Goal: Information Seeking & Learning: Compare options

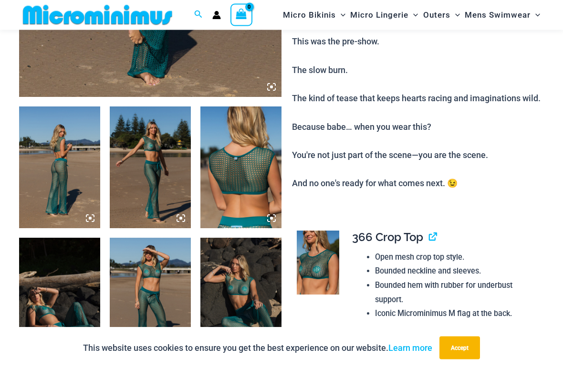
scroll to position [430, 0]
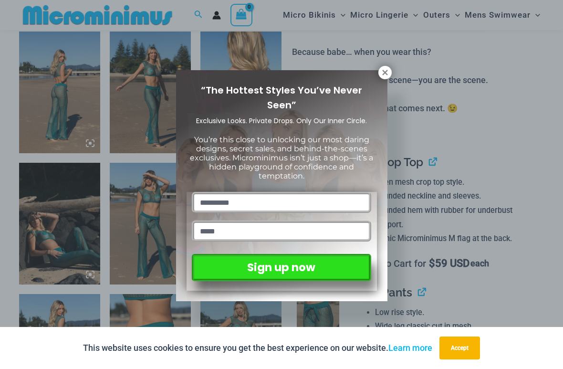
click at [386, 70] on icon at bounding box center [384, 72] width 9 height 9
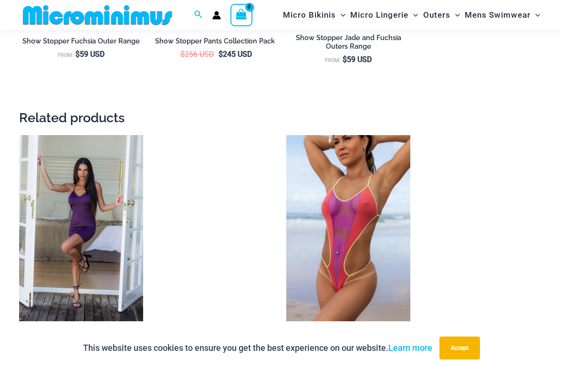
scroll to position [1519, 0]
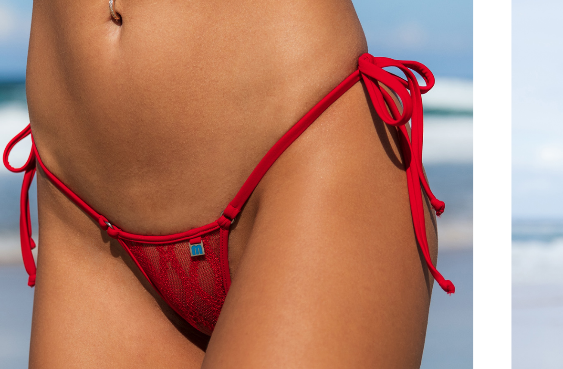
click at [153, 135] on img at bounding box center [153, 135] width 0 height 0
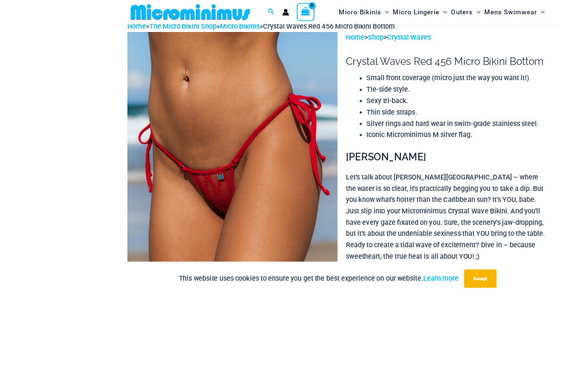
scroll to position [73, 0]
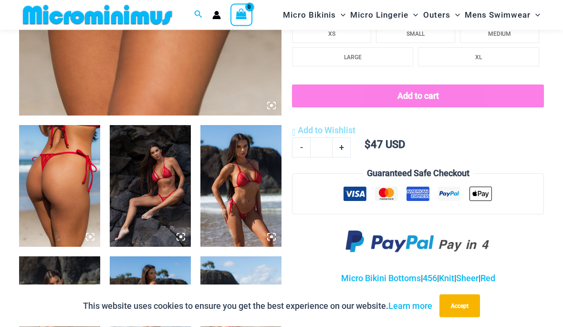
click at [166, 203] on img at bounding box center [150, 186] width 81 height 122
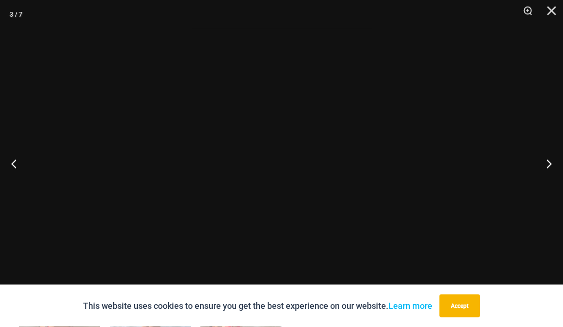
scroll to position [336, 0]
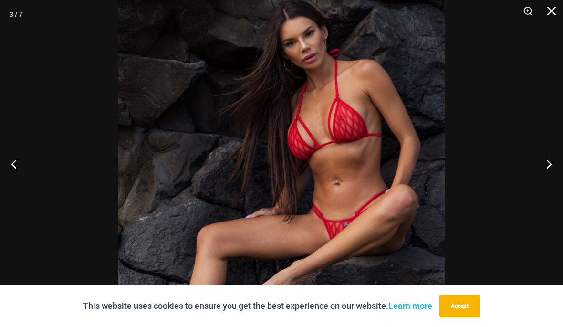
click at [545, 163] on button "Next" at bounding box center [545, 164] width 36 height 48
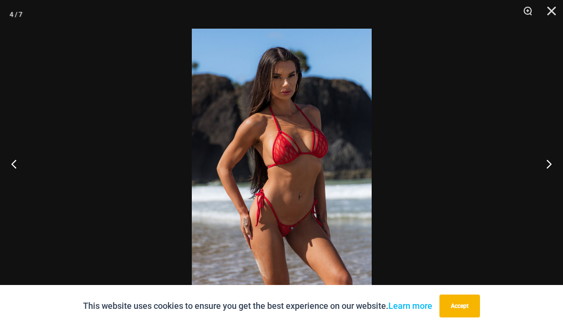
click at [548, 164] on button "Next" at bounding box center [545, 164] width 36 height 48
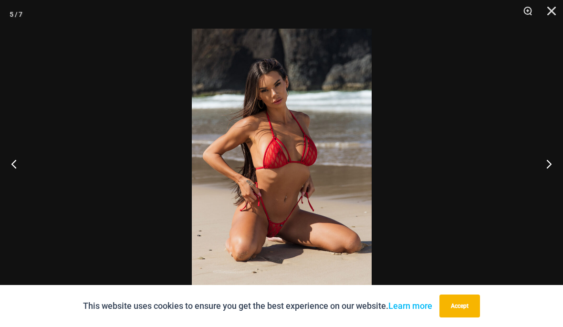
click at [548, 163] on button "Next" at bounding box center [545, 164] width 36 height 48
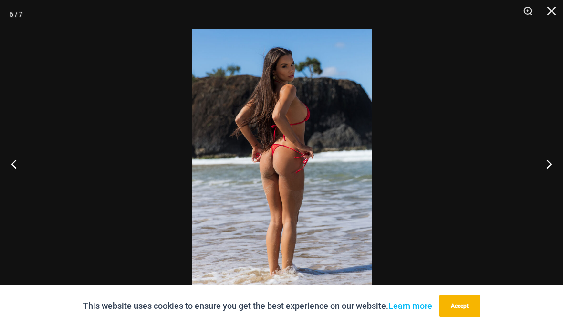
click at [548, 163] on button "Next" at bounding box center [545, 164] width 36 height 48
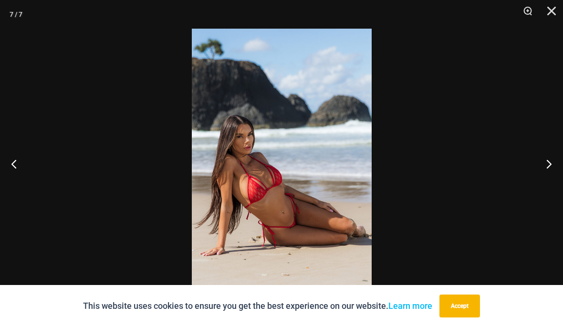
click at [552, 159] on button "Next" at bounding box center [545, 164] width 36 height 48
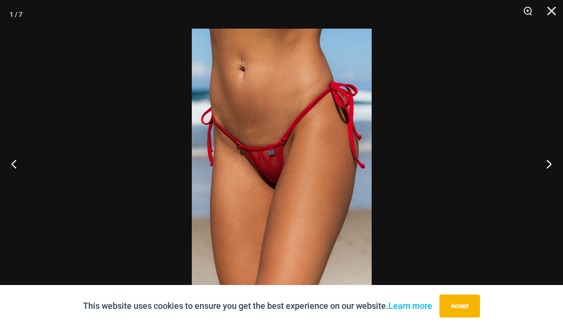
click at [547, 163] on button "Next" at bounding box center [545, 164] width 36 height 48
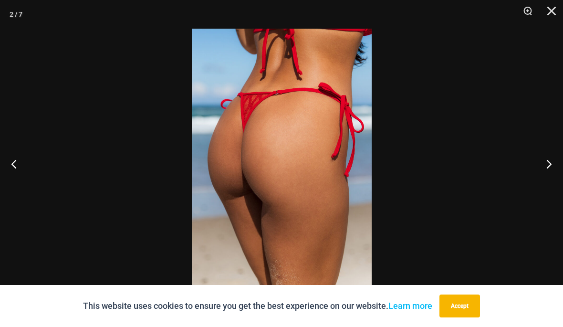
click at [550, 13] on button "Close" at bounding box center [548, 14] width 24 height 29
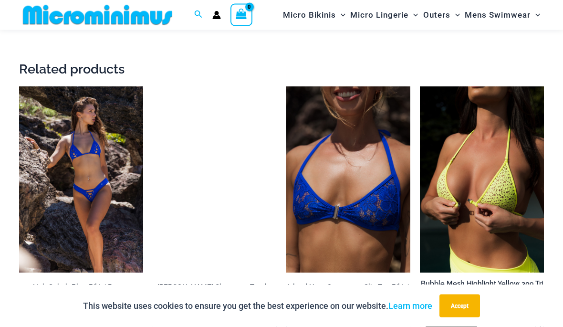
scroll to position [1352, 0]
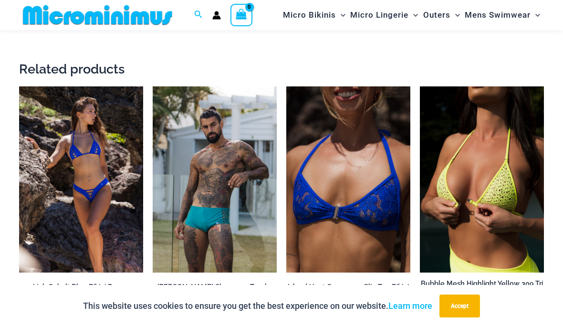
click at [286, 86] on img at bounding box center [286, 86] width 0 height 0
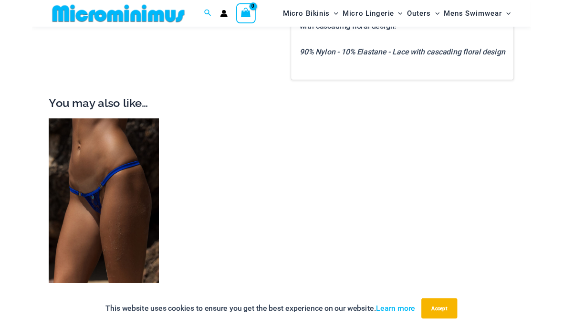
scroll to position [727, 0]
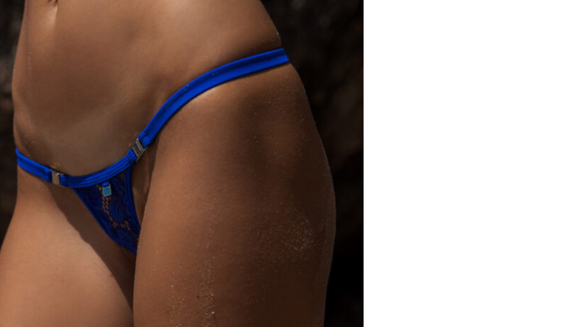
click at [19, 134] on img at bounding box center [19, 134] width 0 height 0
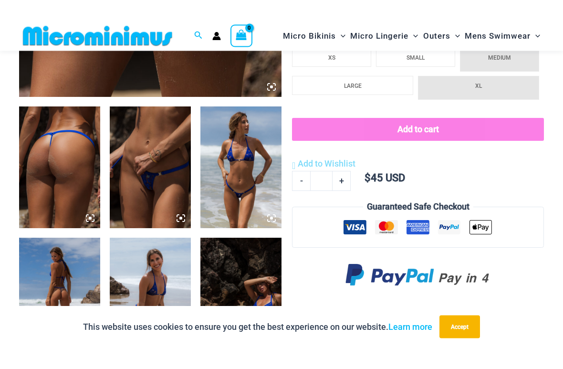
scroll to position [376, 0]
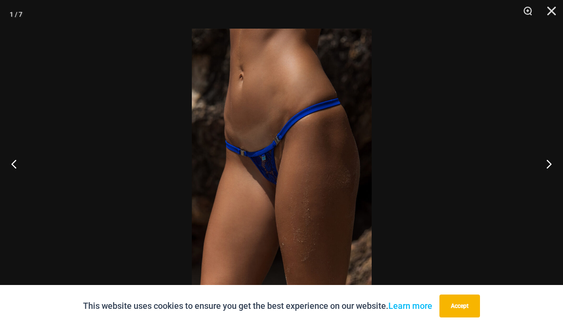
click at [543, 168] on button "Next" at bounding box center [545, 164] width 36 height 48
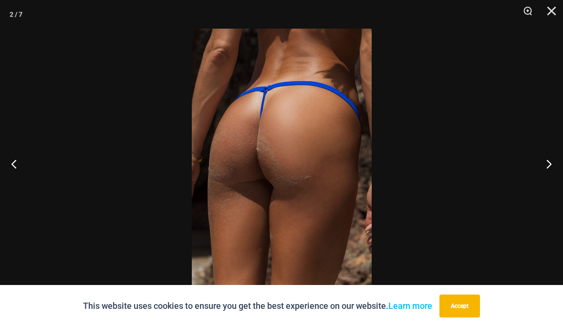
click at [549, 163] on button "Next" at bounding box center [545, 164] width 36 height 48
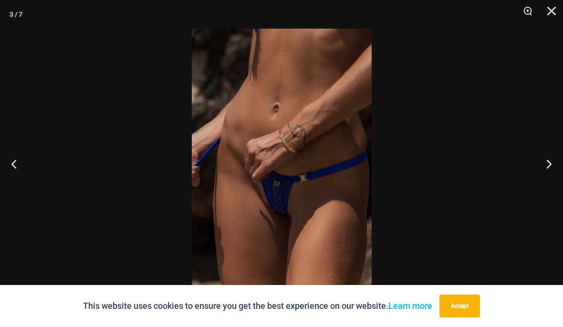
click at [545, 164] on button "Next" at bounding box center [545, 164] width 36 height 48
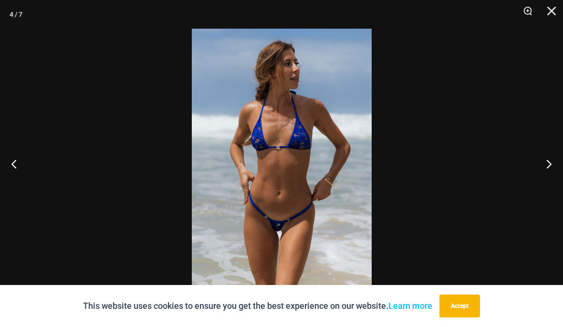
click at [549, 162] on button "Next" at bounding box center [545, 164] width 36 height 48
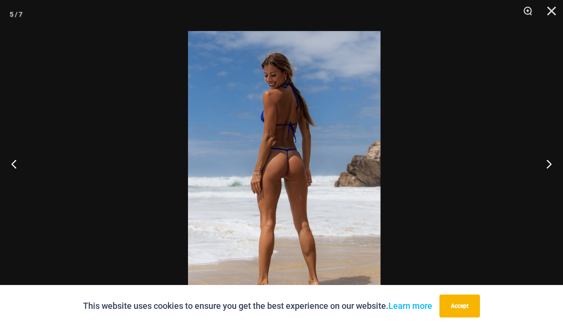
click at [326, 181] on img at bounding box center [284, 175] width 193 height 288
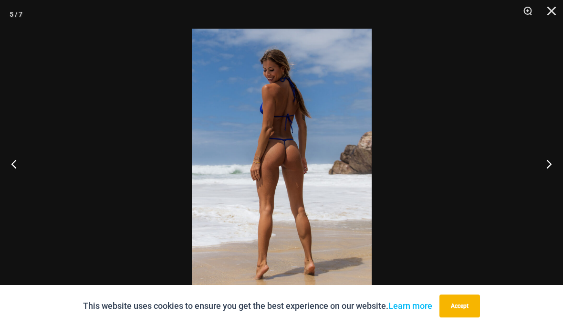
click at [540, 165] on button "Next" at bounding box center [545, 164] width 36 height 48
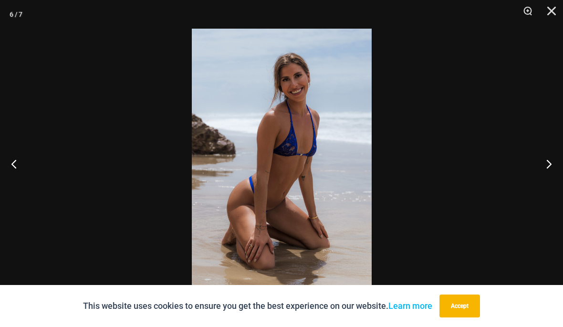
click at [548, 172] on button "Next" at bounding box center [545, 164] width 36 height 48
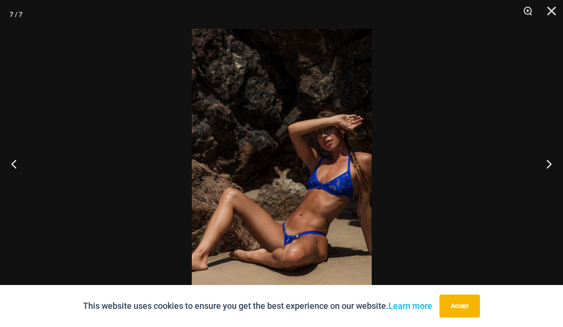
click at [547, 165] on button "Next" at bounding box center [545, 164] width 36 height 48
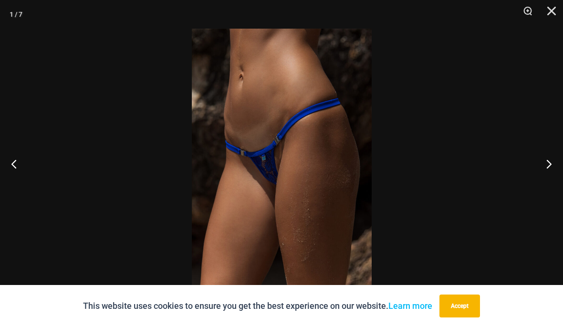
click at [552, 13] on button "Close" at bounding box center [548, 14] width 24 height 29
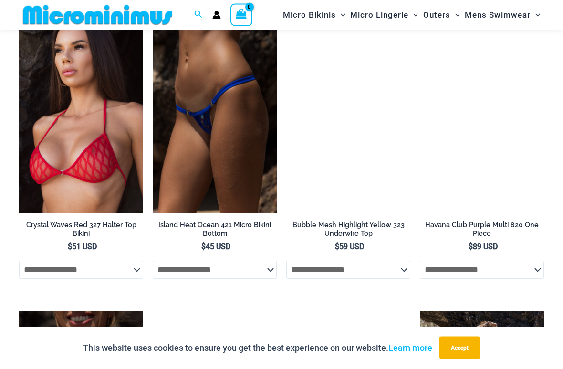
scroll to position [1910, 0]
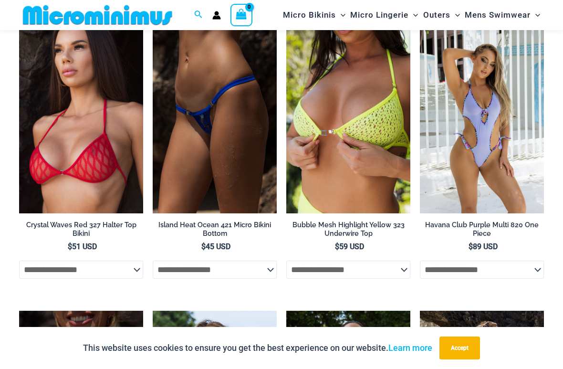
click at [389, 241] on span "$ 59 USD" at bounding box center [348, 246] width 124 height 10
click at [253, 220] on h2 "Island Heat Ocean 421 Micro Bikini Bottom" at bounding box center [215, 229] width 124 height 18
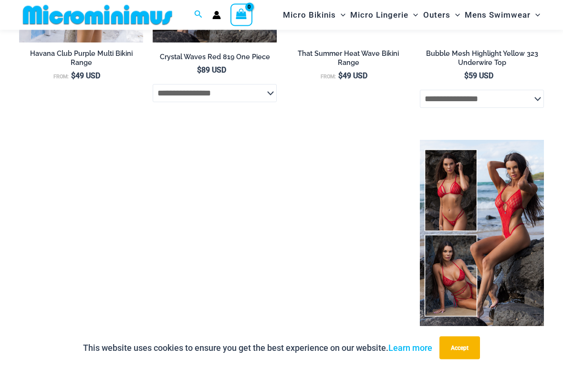
scroll to position [1586, 0]
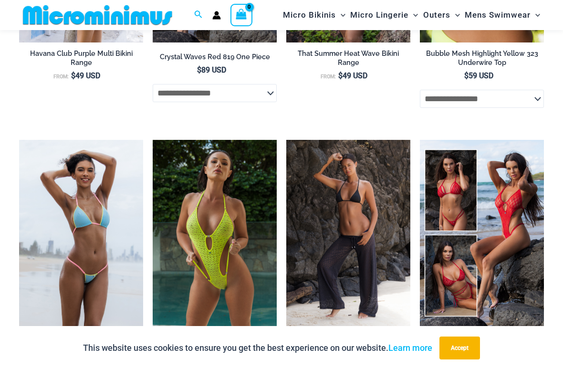
click at [19, 140] on img at bounding box center [19, 140] width 0 height 0
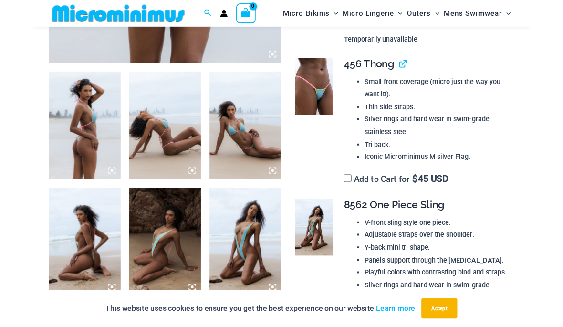
scroll to position [283, 0]
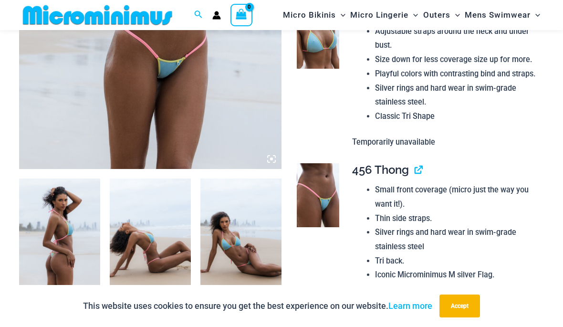
click at [70, 245] on img at bounding box center [59, 239] width 81 height 122
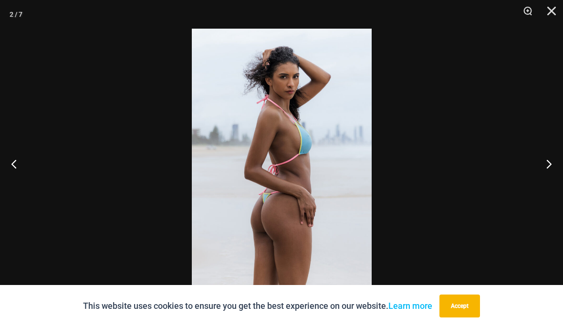
click at [547, 172] on button "Next" at bounding box center [545, 164] width 36 height 48
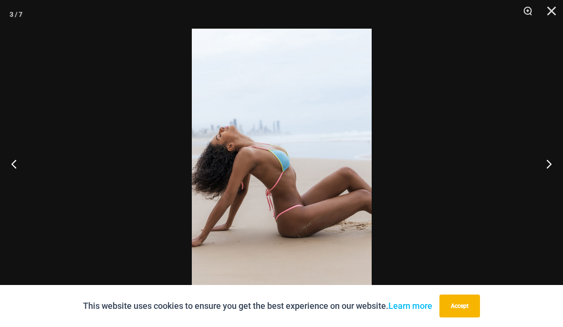
click at [550, 168] on button "Next" at bounding box center [545, 164] width 36 height 48
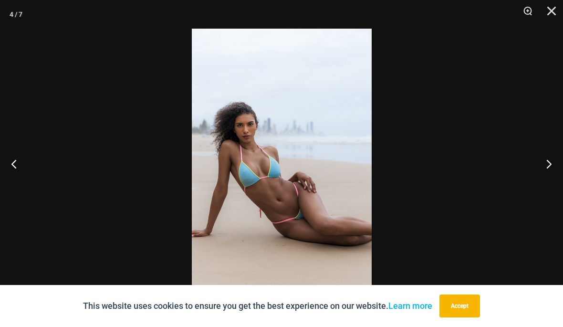
click at [555, 166] on button "Next" at bounding box center [545, 164] width 36 height 48
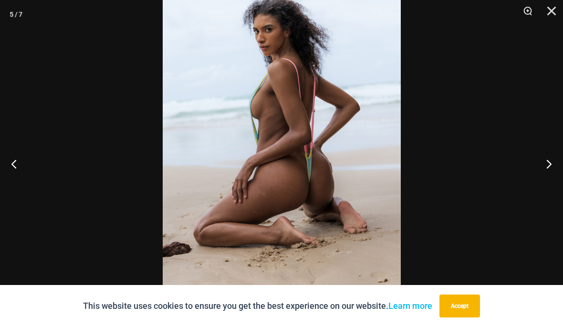
click at [556, 166] on button "Next" at bounding box center [545, 164] width 36 height 48
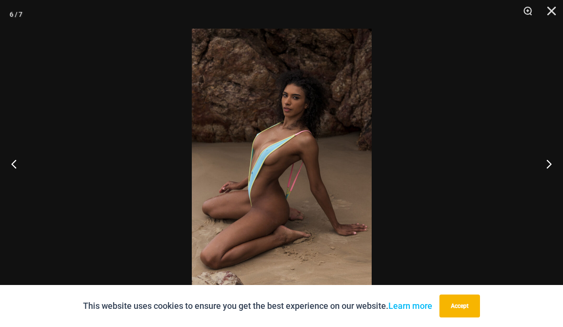
click at [551, 166] on button "Next" at bounding box center [545, 164] width 36 height 48
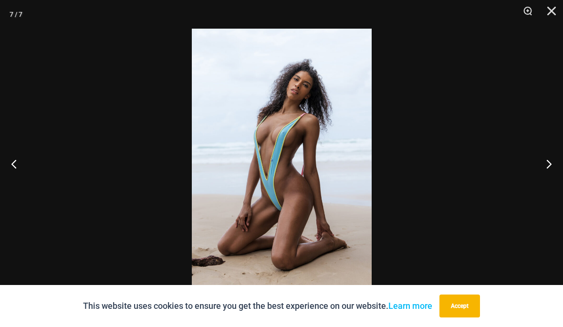
click at [549, 162] on button "Next" at bounding box center [545, 164] width 36 height 48
